Goal: Transaction & Acquisition: Obtain resource

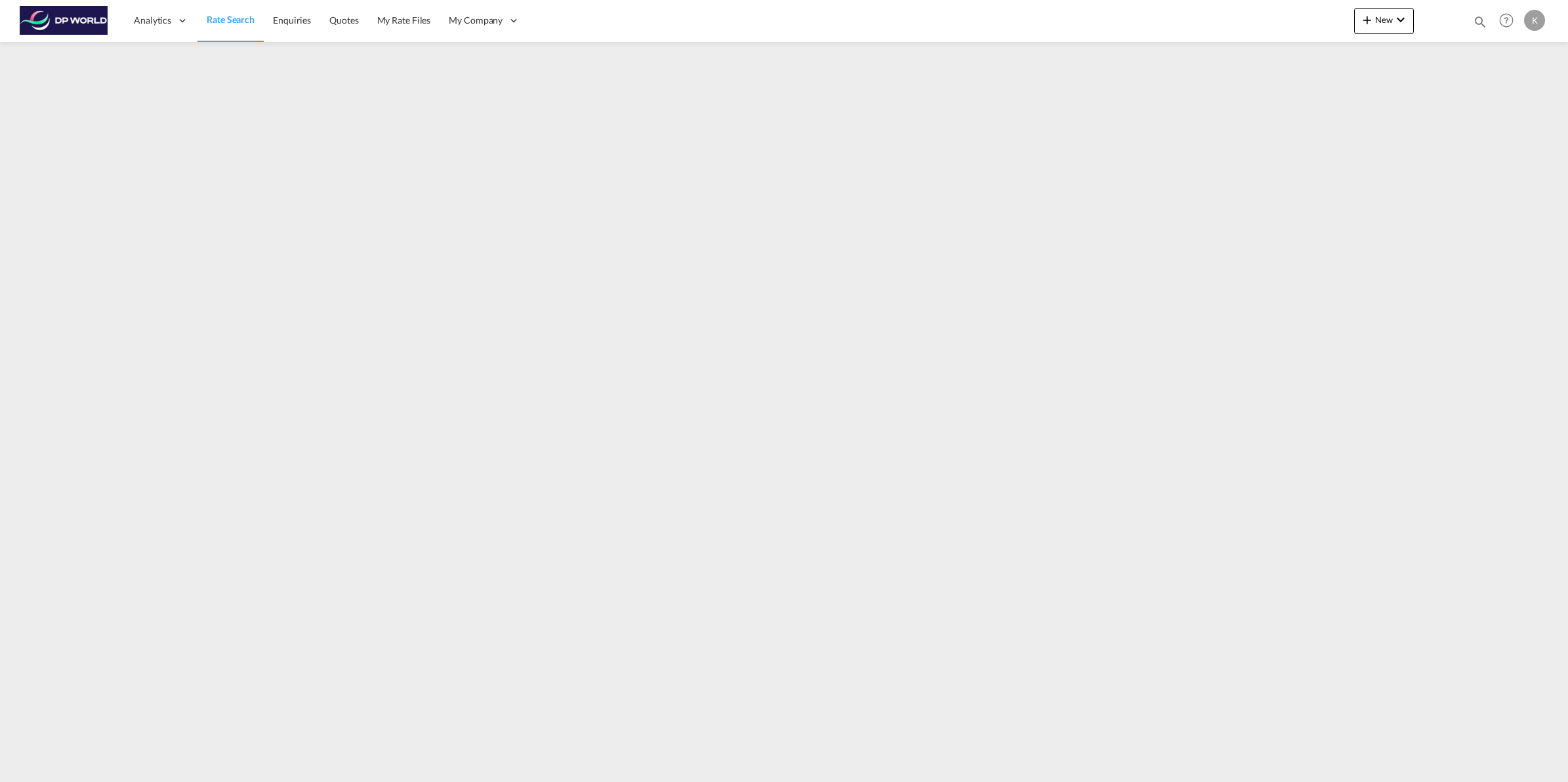
click at [223, 17] on span "Rate Search" at bounding box center [230, 19] width 48 height 11
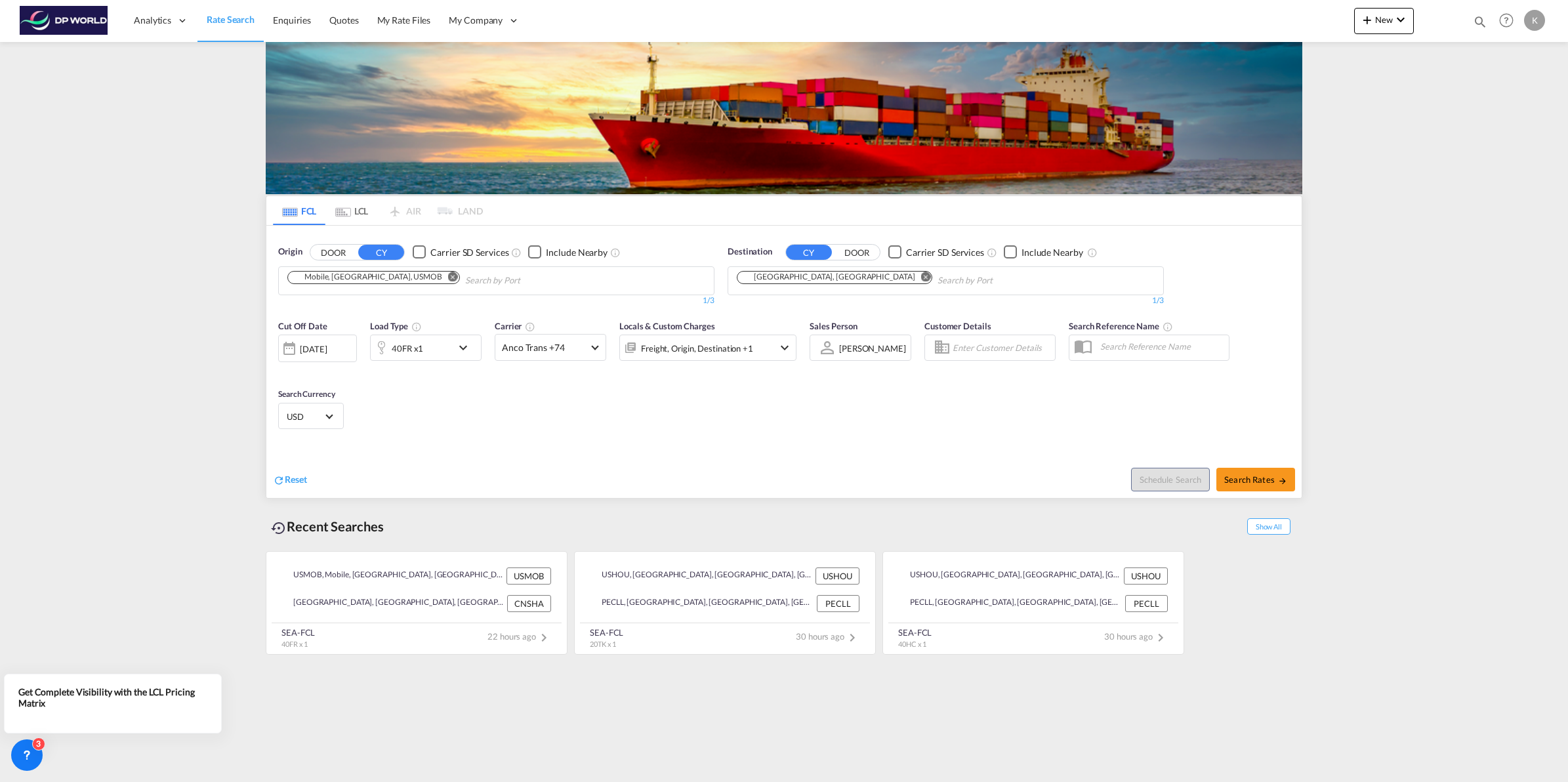
click at [448, 282] on md-icon "Remove" at bounding box center [453, 277] width 10 height 10
click at [366, 285] on body "Analytics Dashboard Rate Search Enquiries Quotes My Rate Files My Company" at bounding box center [784, 391] width 1568 height 782
type input "houston"
click at [368, 304] on div "Houston , TX United States USHOU" at bounding box center [389, 315] width 249 height 47
click at [921, 277] on md-icon "Remove" at bounding box center [926, 277] width 10 height 10
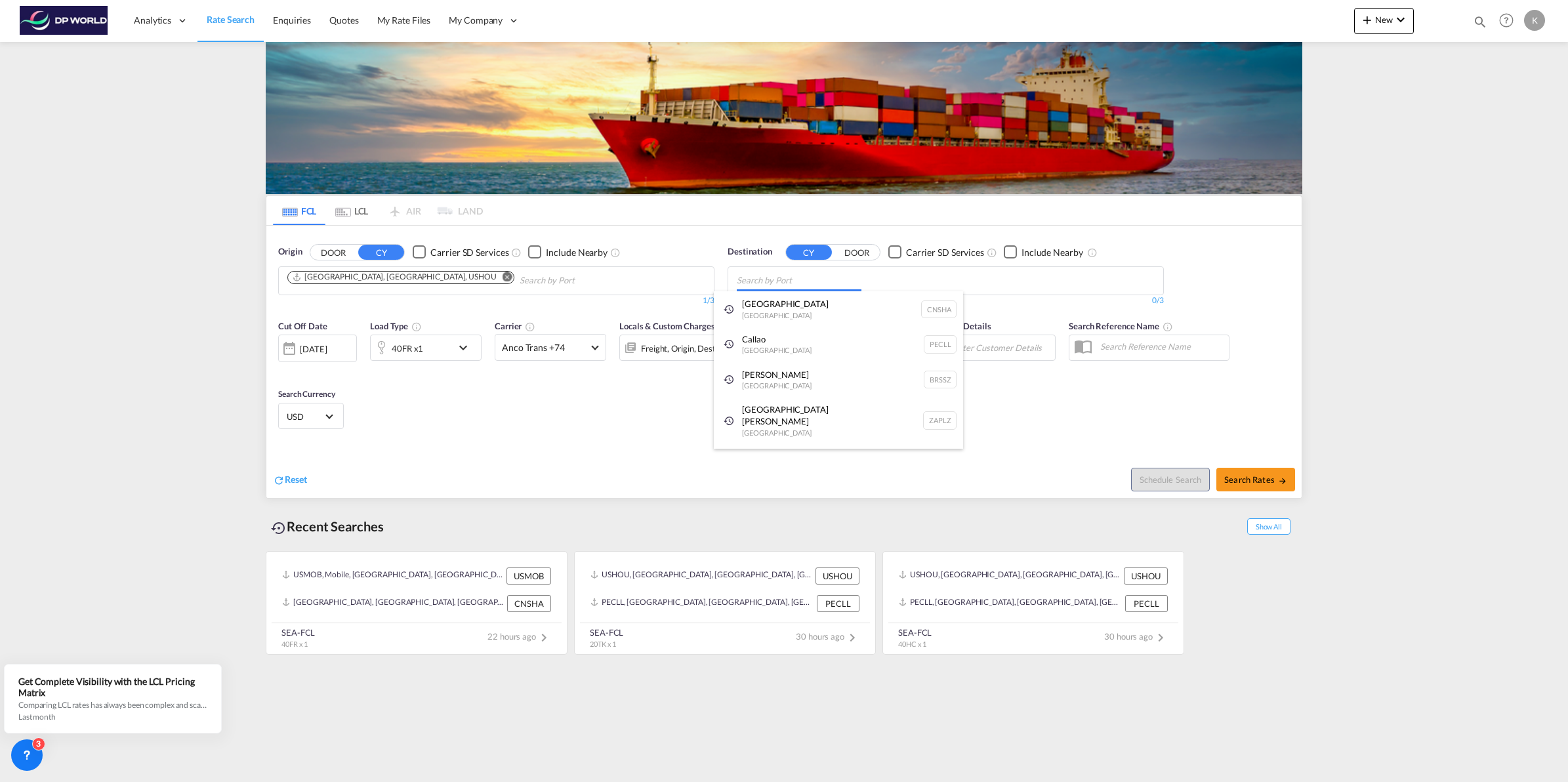
click at [784, 283] on body "Analytics Dashboard Rate Search Enquiries Quotes My Rate Files My Company" at bounding box center [784, 391] width 1568 height 782
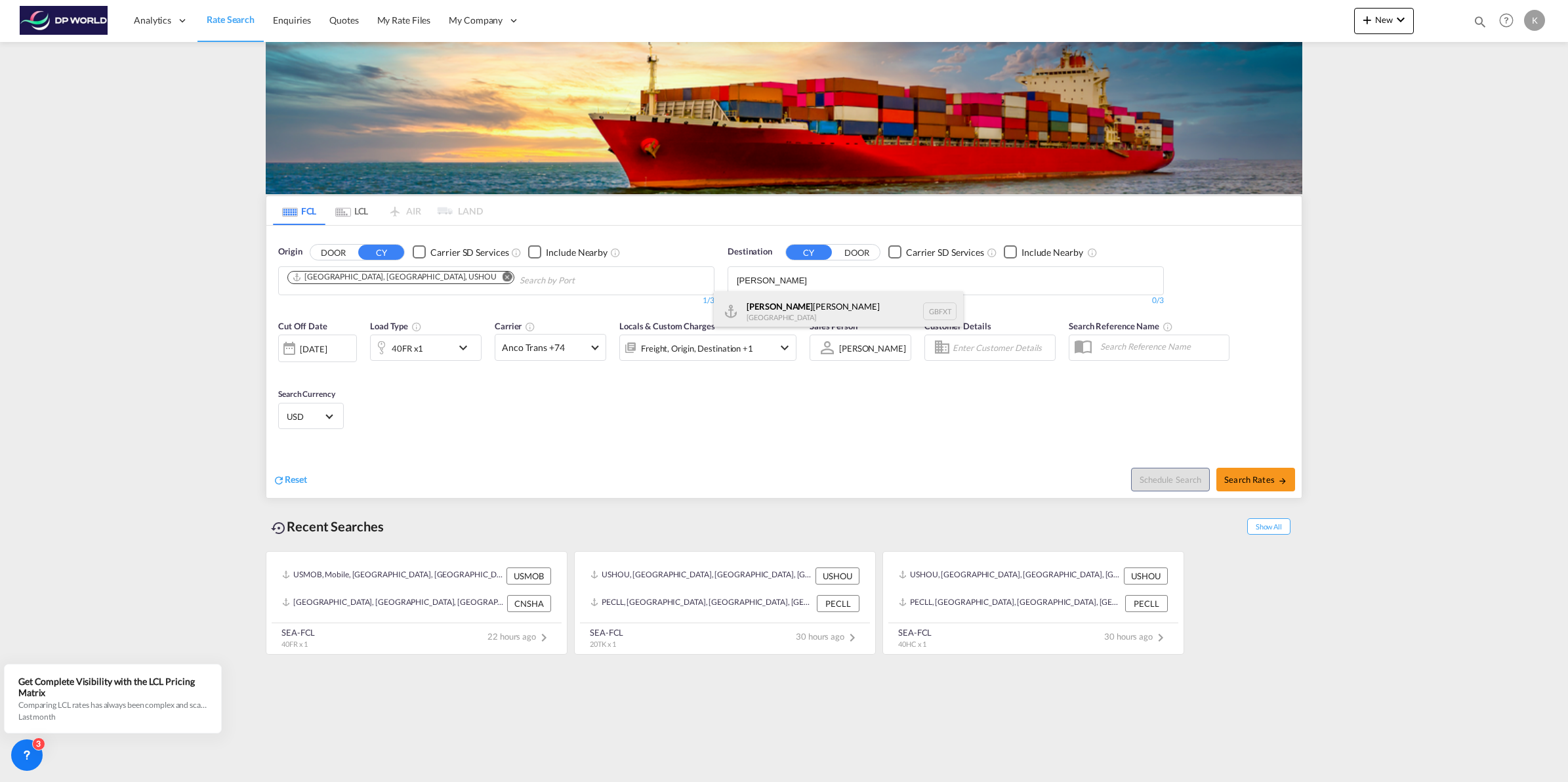
type input "felix"
click at [801, 316] on div "Felix stowe United Kingdom GBFXT" at bounding box center [838, 311] width 249 height 40
click at [459, 343] on md-icon "icon-chevron-down" at bounding box center [467, 348] width 22 height 16
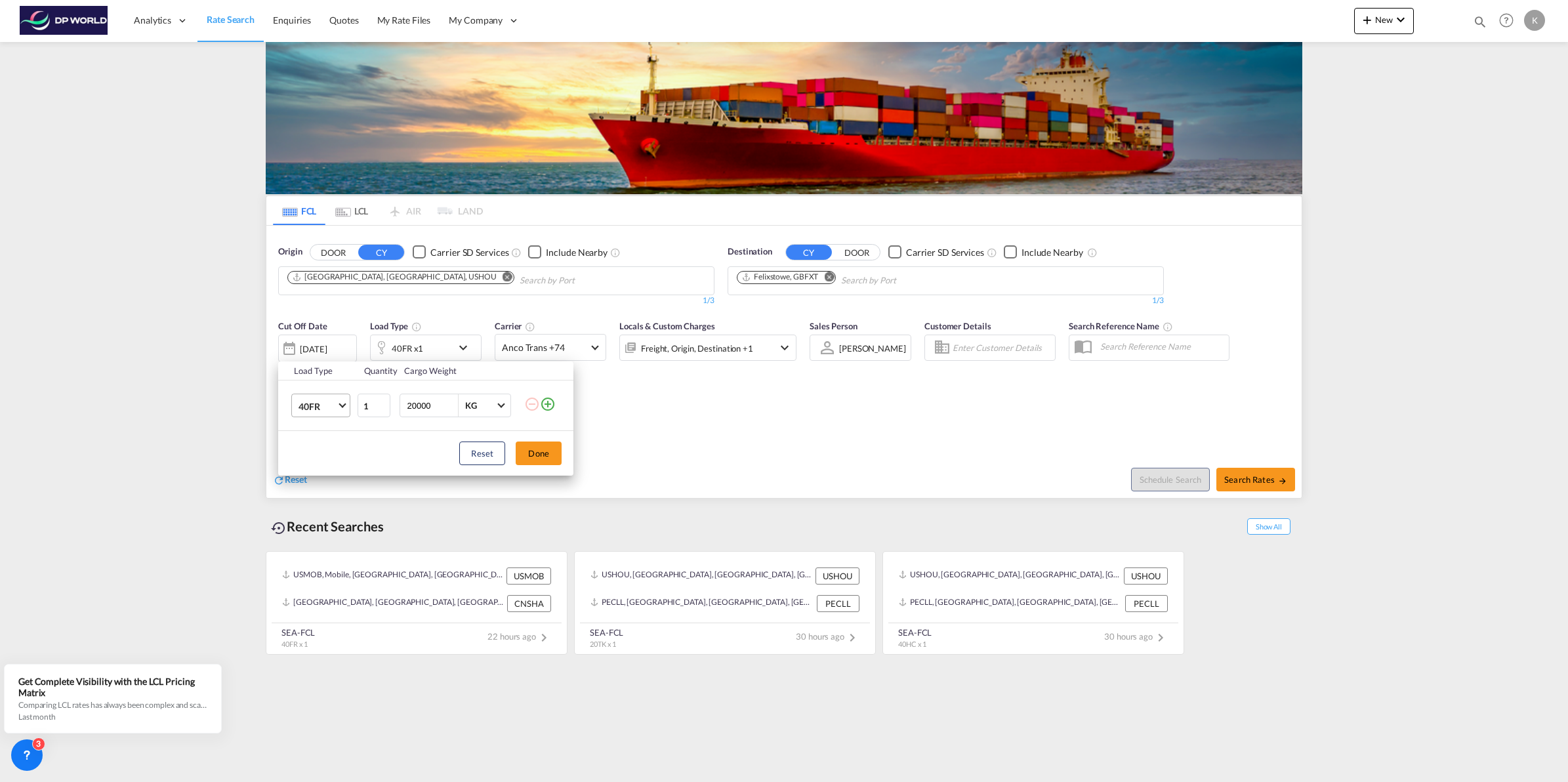
click at [339, 407] on md-select-value "40FR" at bounding box center [323, 406] width 52 height 22
click at [333, 404] on md-option "40HC" at bounding box center [333, 401] width 89 height 31
click at [527, 456] on button "Done" at bounding box center [538, 454] width 46 height 24
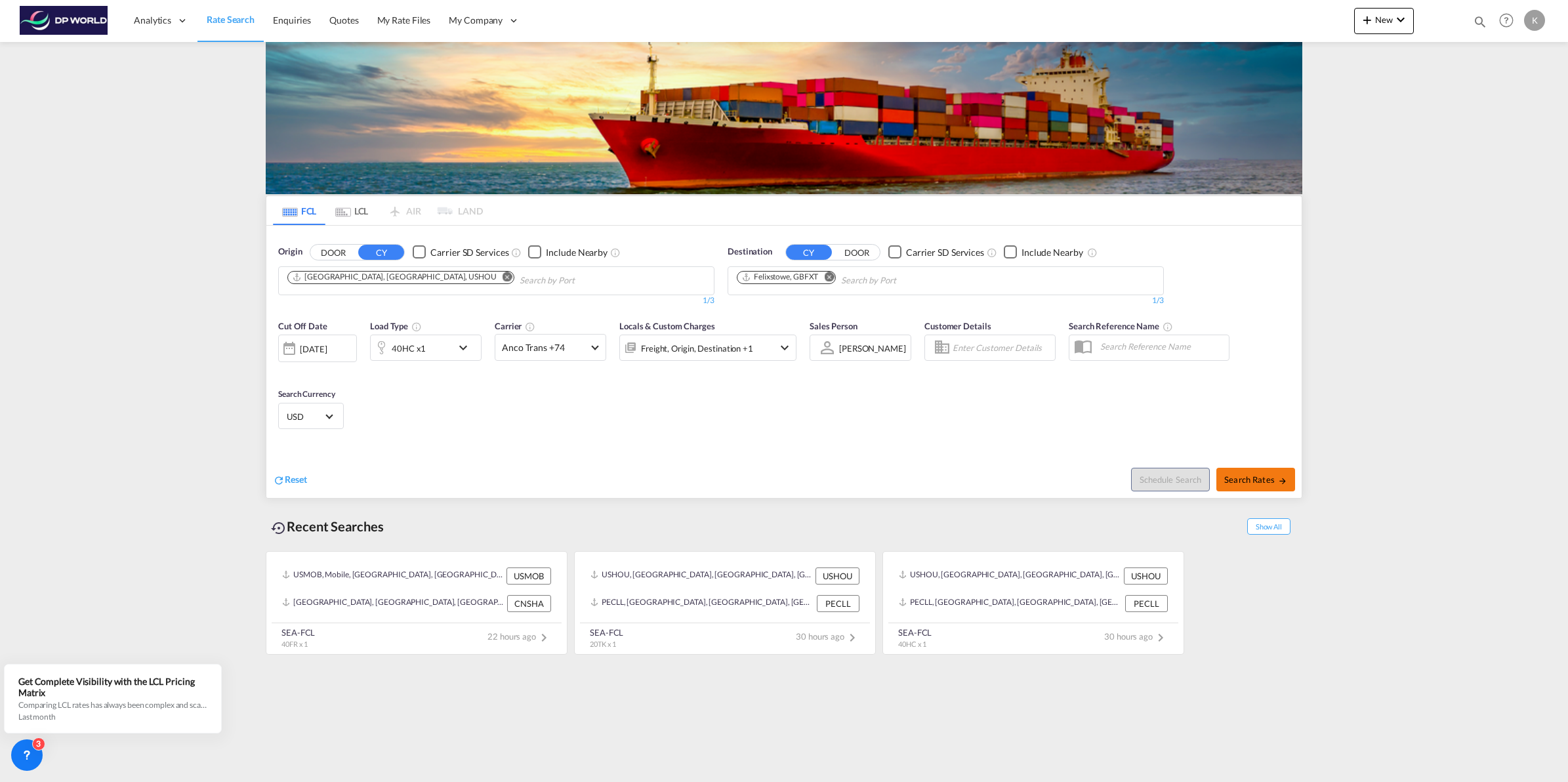
click at [1247, 484] on span "Search Rates" at bounding box center [1256, 479] width 63 height 10
type input "USHOU to GBFXT / 16 Sep 2025"
